Goal: Task Accomplishment & Management: Manage account settings

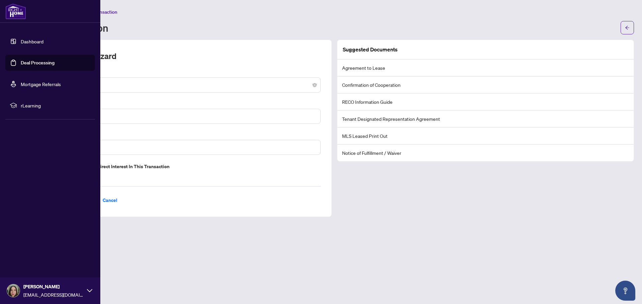
click at [30, 63] on link "Deal Processing" at bounding box center [38, 63] width 34 height 6
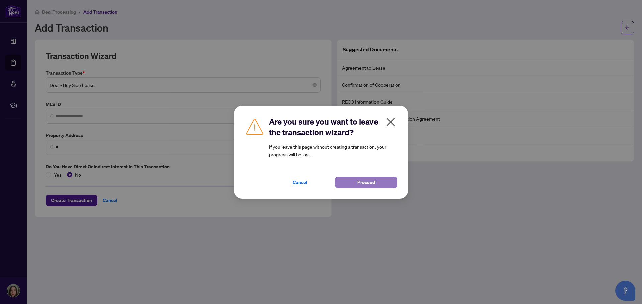
click at [370, 183] on span "Proceed" at bounding box center [366, 182] width 18 height 11
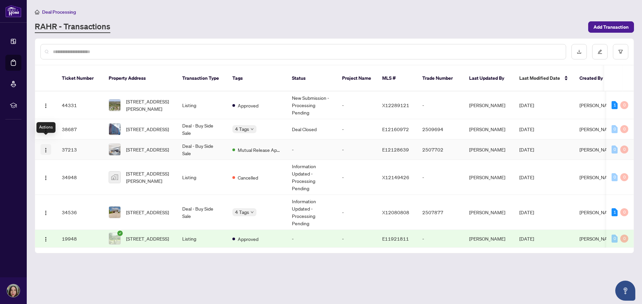
click at [45, 148] on img "button" at bounding box center [45, 150] width 5 height 5
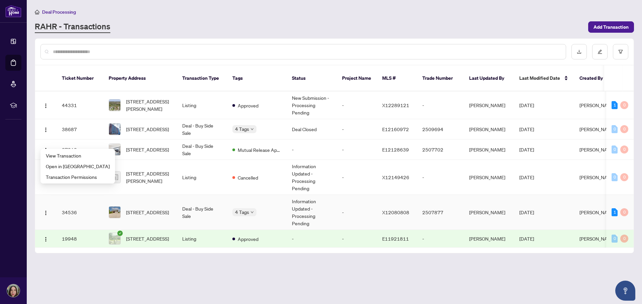
click at [305, 202] on td "Information Updated - Processing Pending" at bounding box center [311, 212] width 50 height 35
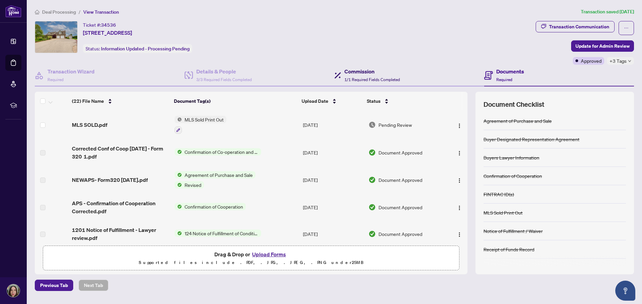
click at [351, 76] on div "Commission 1/1 Required Fields Completed" at bounding box center [371, 76] width 55 height 16
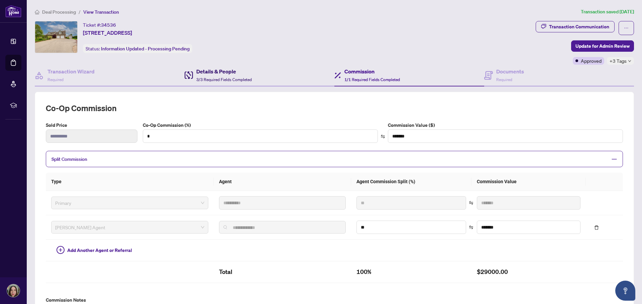
click at [213, 78] on span "3/3 Required Fields Completed" at bounding box center [223, 79] width 55 height 5
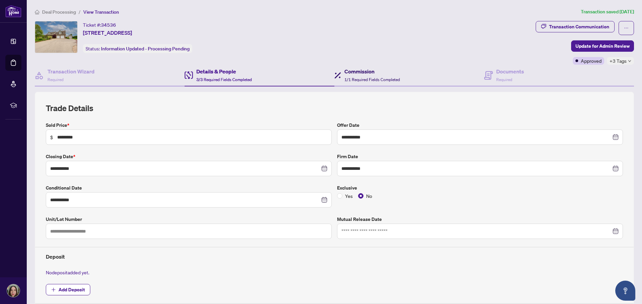
click at [359, 75] on h4 "Commission" at bounding box center [371, 72] width 55 height 8
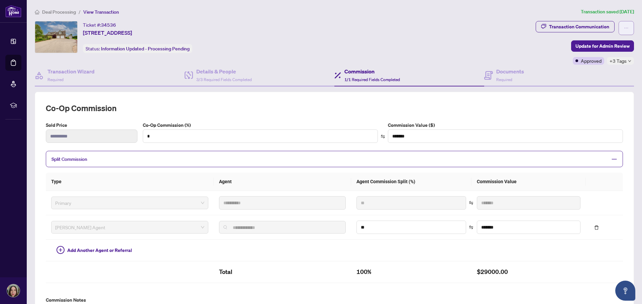
click at [624, 27] on icon "ellipsis" at bounding box center [626, 28] width 5 height 5
click at [594, 27] on div "Transaction Communication" at bounding box center [579, 26] width 60 height 11
type textarea "**********"
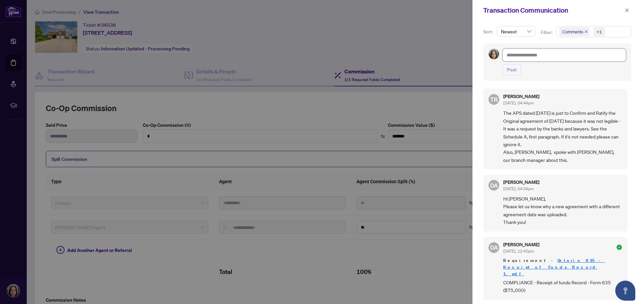
click at [533, 49] on textarea at bounding box center [563, 55] width 123 height 13
